Goal: Obtain resource: Download file/media

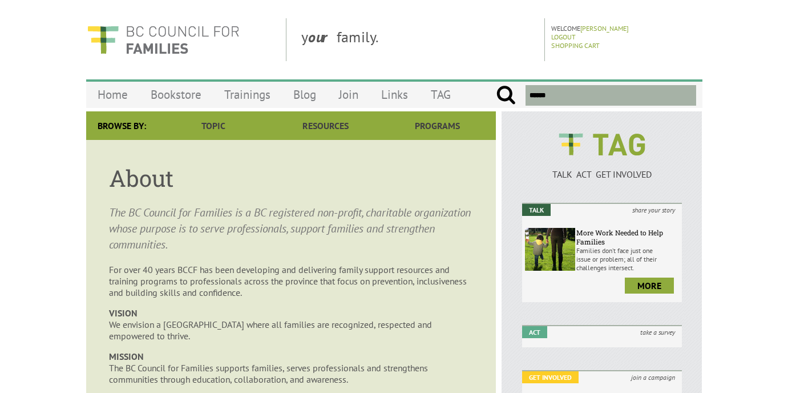
scroll to position [927, 0]
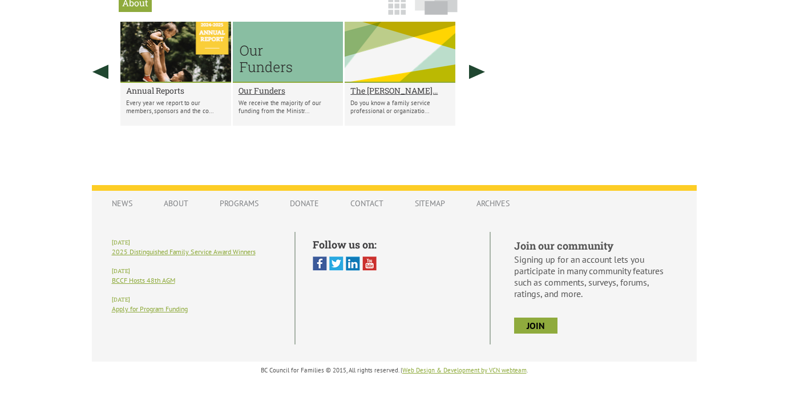
click at [182, 92] on h2 "Annual Reports" at bounding box center [175, 90] width 99 height 11
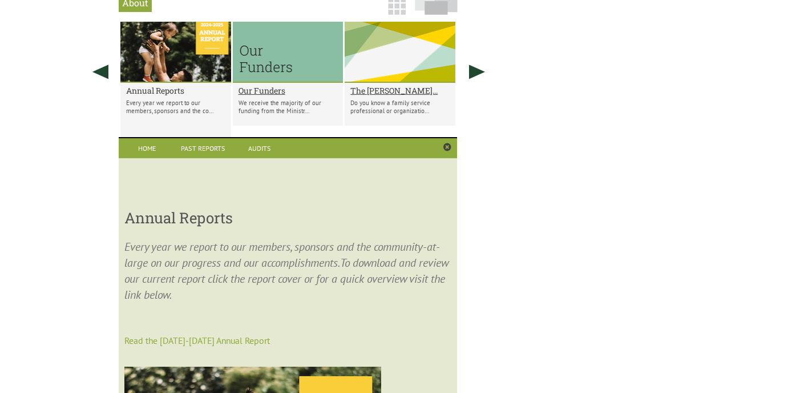
scroll to position [973, 0]
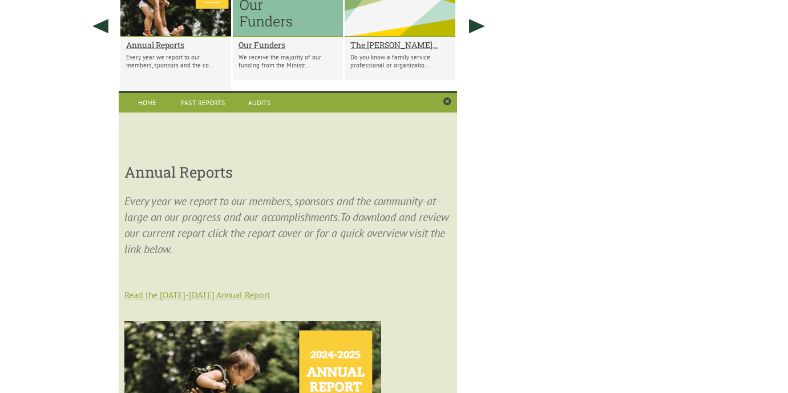
click at [206, 293] on link "Read the [DATE]-[DATE] Annual Report" at bounding box center [197, 294] width 146 height 11
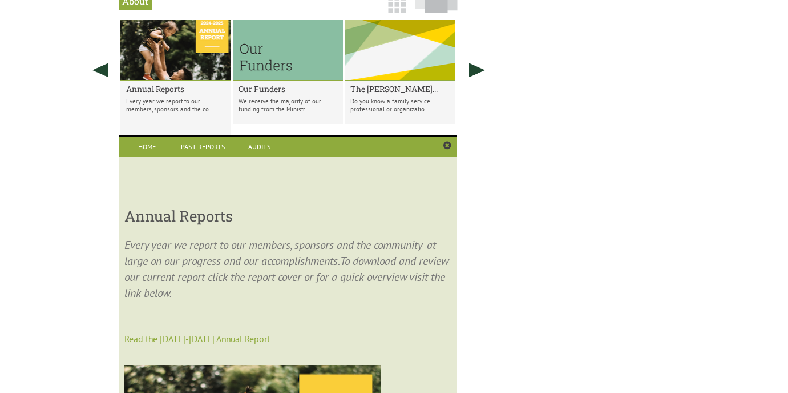
scroll to position [973, 0]
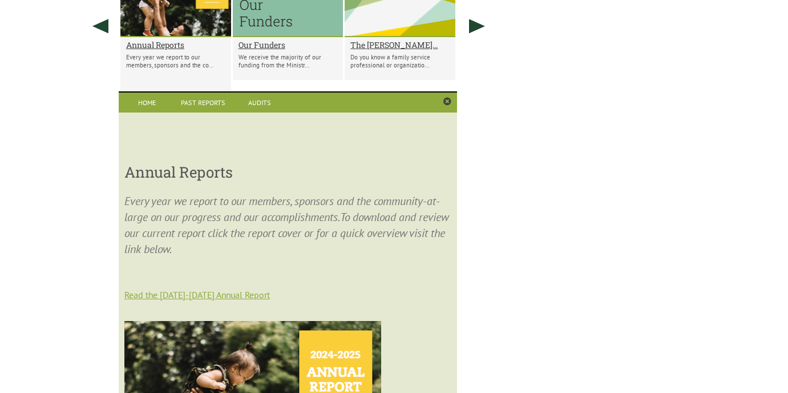
click at [167, 292] on link "Read the [DATE]-[DATE] Annual Report" at bounding box center [197, 294] width 146 height 11
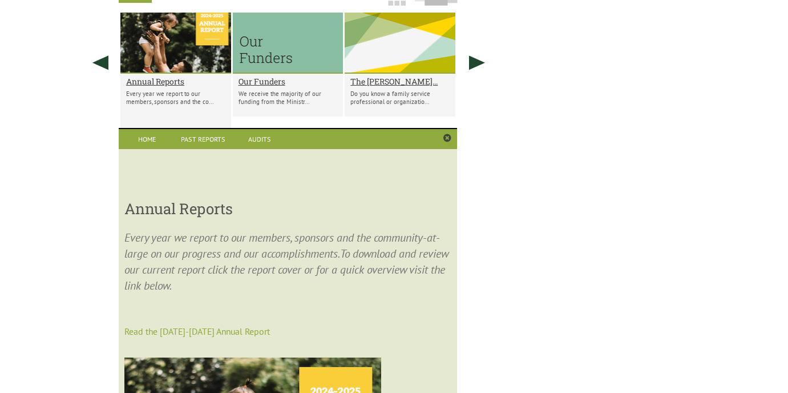
scroll to position [973, 0]
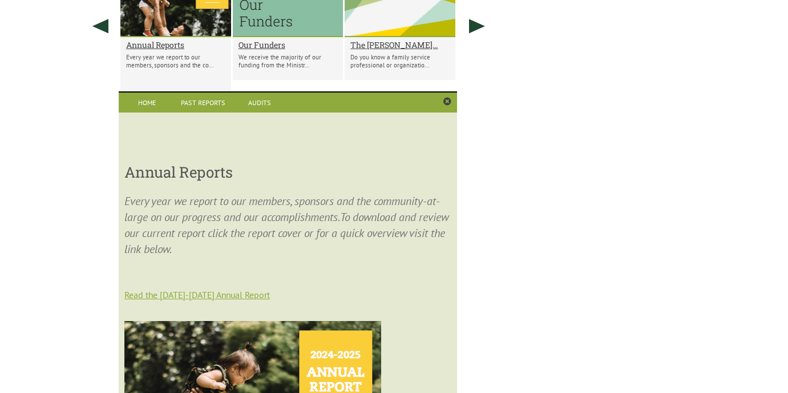
click at [162, 295] on link "Read the [DATE]-[DATE] Annual Report" at bounding box center [197, 294] width 146 height 11
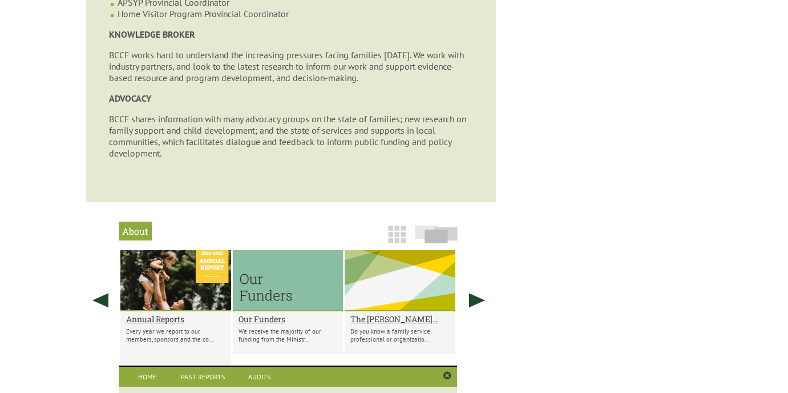
scroll to position [973, 0]
